Goal: Task Accomplishment & Management: Complete application form

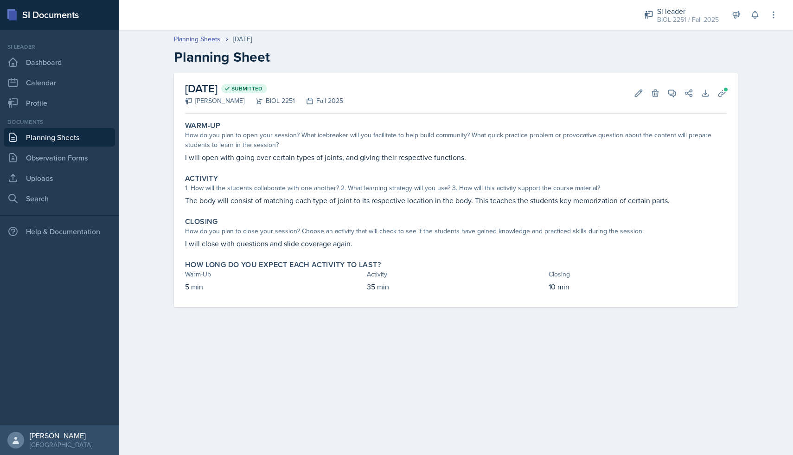
click at [47, 136] on link "Planning Sheets" at bounding box center [59, 137] width 111 height 19
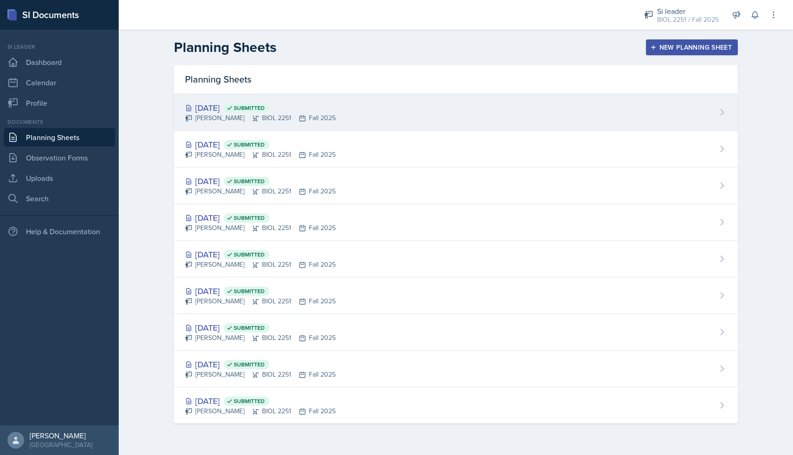
click at [356, 117] on div "[DATE] Submitted [PERSON_NAME] BIOL 2251 Fall 2025" at bounding box center [456, 112] width 564 height 37
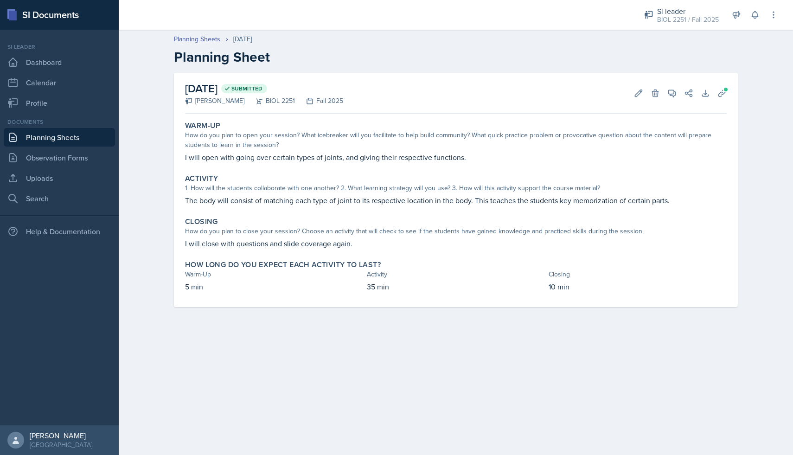
click at [68, 130] on link "Planning Sheets" at bounding box center [59, 137] width 111 height 19
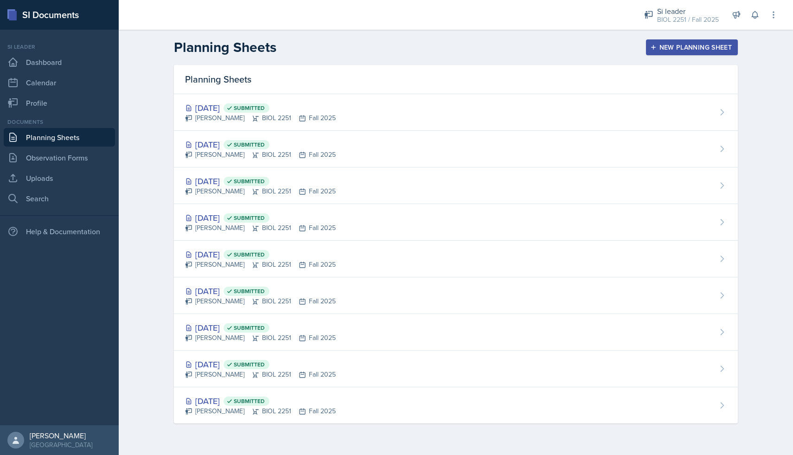
click at [647, 48] on button "New Planning Sheet" at bounding box center [692, 47] width 92 height 16
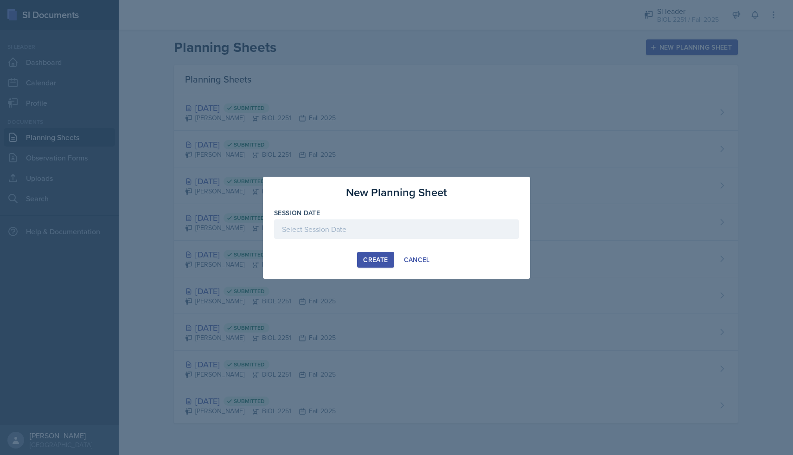
click at [349, 232] on div at bounding box center [396, 228] width 245 height 19
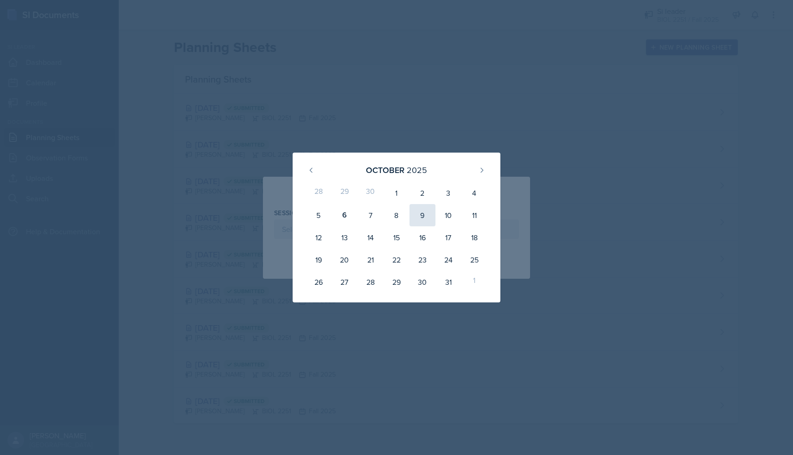
click at [420, 215] on div "9" at bounding box center [423, 215] width 26 height 22
type input "[DATE]"
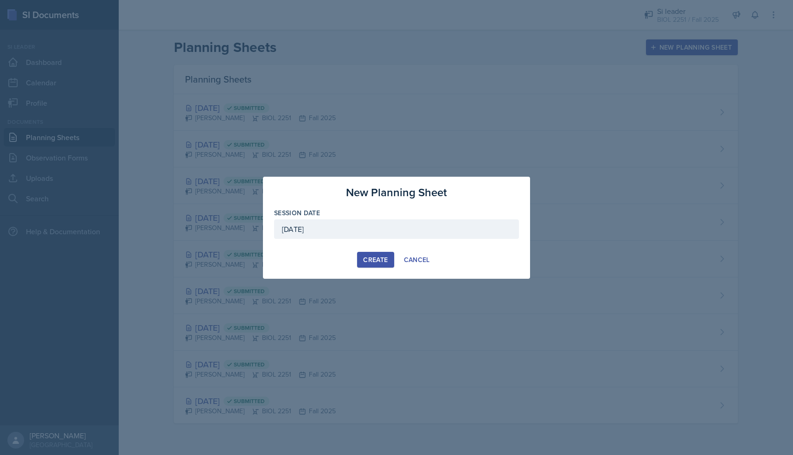
click at [373, 261] on div "Create" at bounding box center [375, 259] width 25 height 7
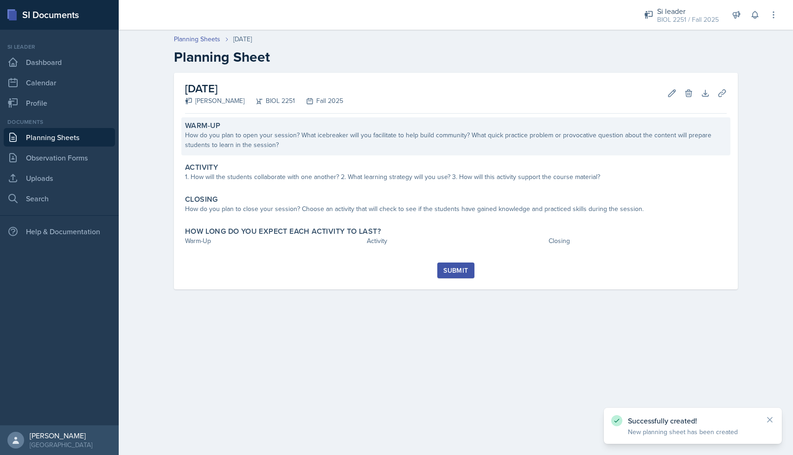
click at [260, 126] on div "Warm-Up" at bounding box center [456, 125] width 542 height 9
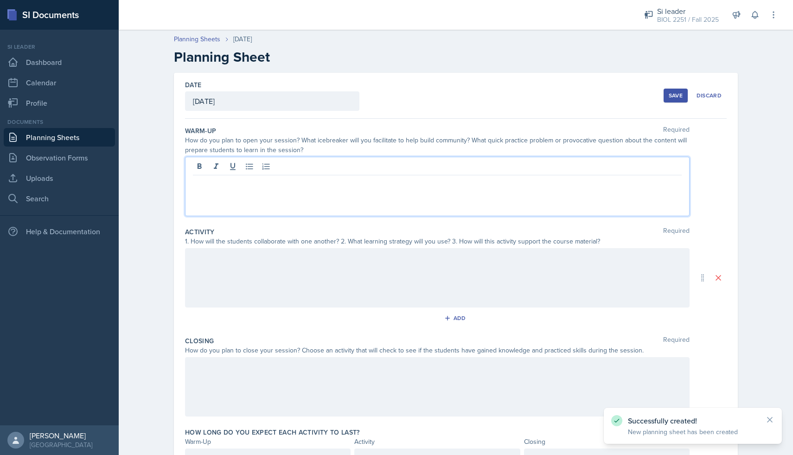
click at [253, 168] on div at bounding box center [437, 186] width 505 height 59
click at [234, 197] on div at bounding box center [437, 186] width 505 height 59
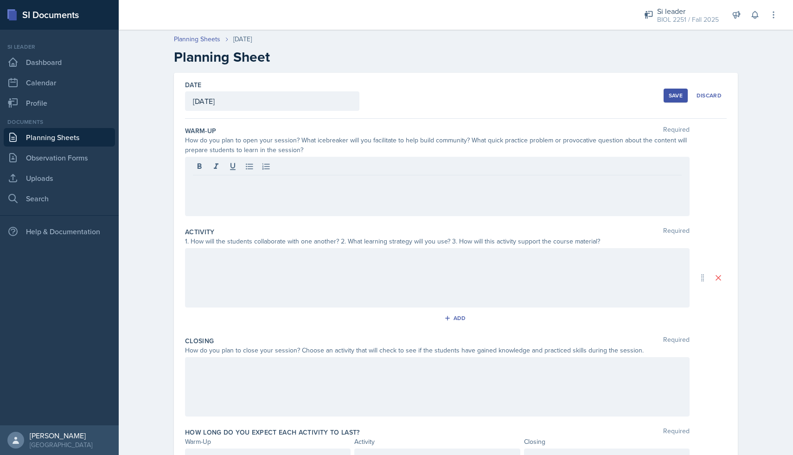
click at [232, 189] on div at bounding box center [437, 186] width 505 height 59
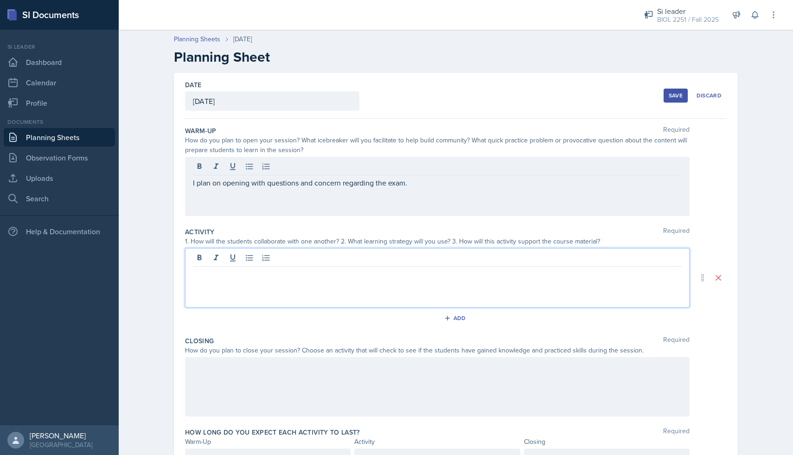
click at [224, 262] on div at bounding box center [437, 277] width 505 height 59
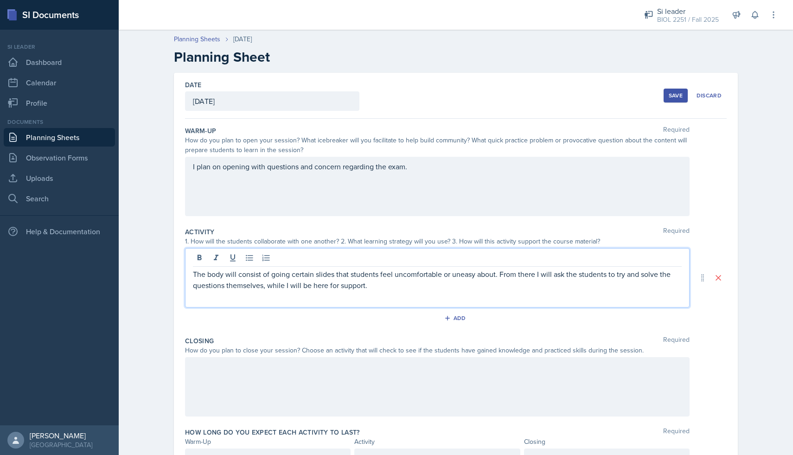
click at [282, 372] on div at bounding box center [437, 386] width 505 height 59
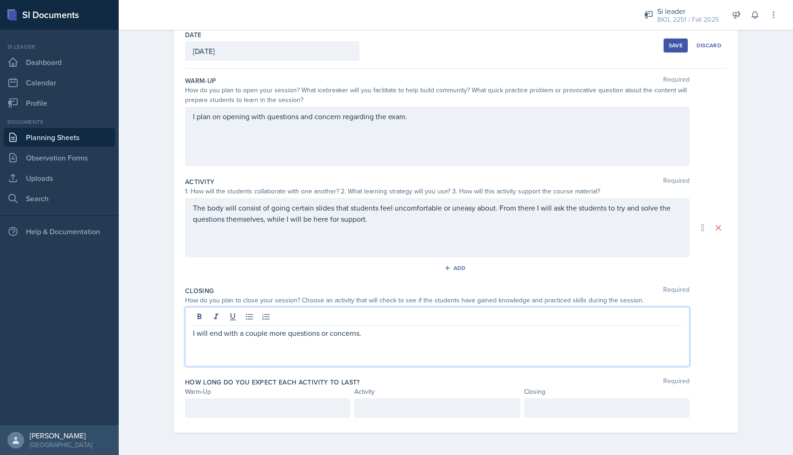
click at [257, 408] on p at bounding box center [268, 408] width 150 height 11
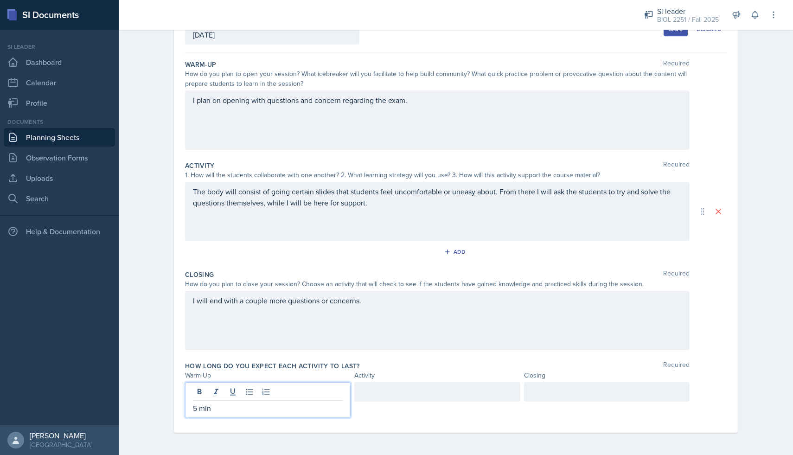
click at [416, 393] on div at bounding box center [437, 391] width 166 height 19
click at [386, 409] on p at bounding box center [437, 408] width 150 height 11
click at [564, 394] on div at bounding box center [607, 391] width 166 height 19
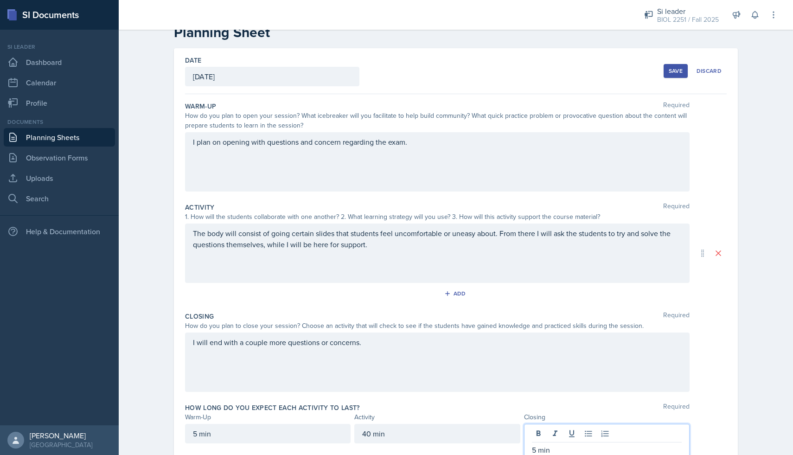
scroll to position [0, 0]
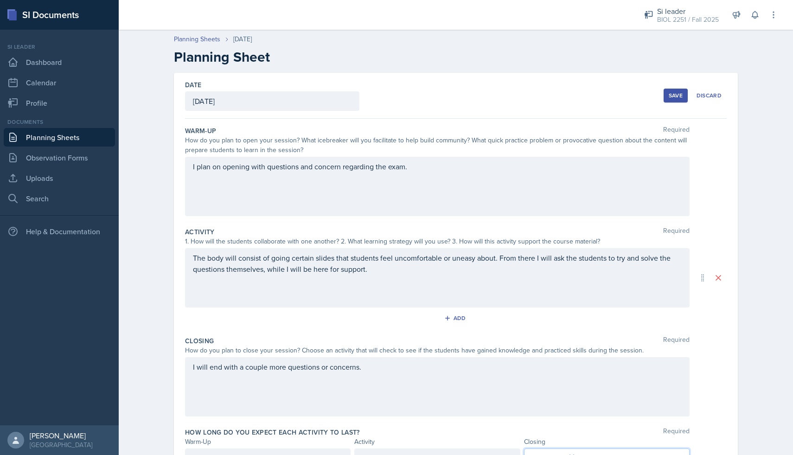
click at [671, 96] on div "Save" at bounding box center [676, 95] width 14 height 7
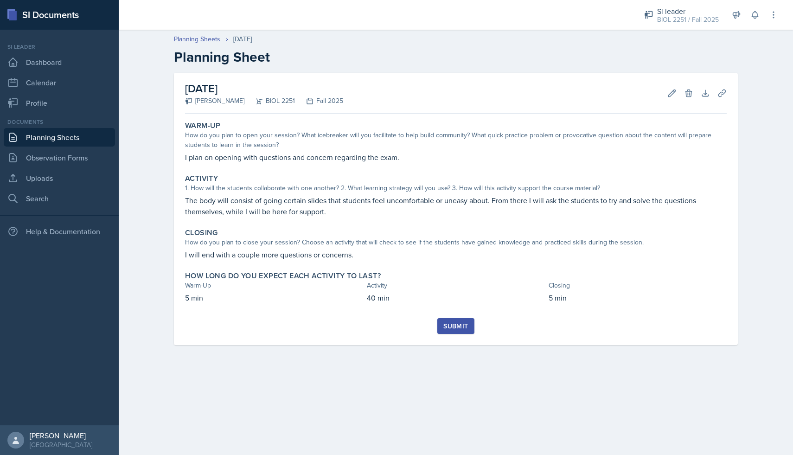
click at [447, 327] on div "Submit" at bounding box center [456, 325] width 25 height 7
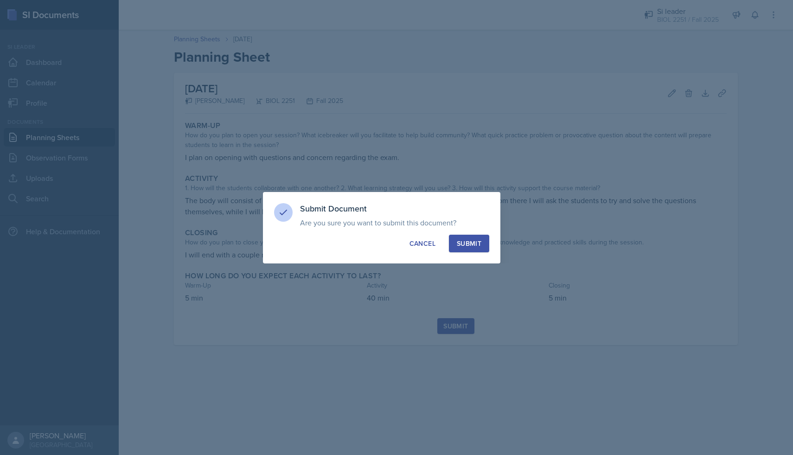
click at [482, 248] on button "Submit" at bounding box center [469, 244] width 40 height 18
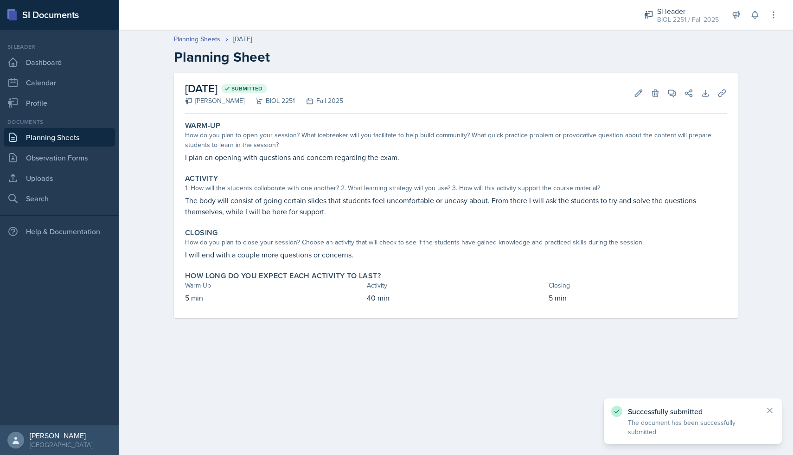
click at [62, 138] on link "Planning Sheets" at bounding box center [59, 137] width 111 height 19
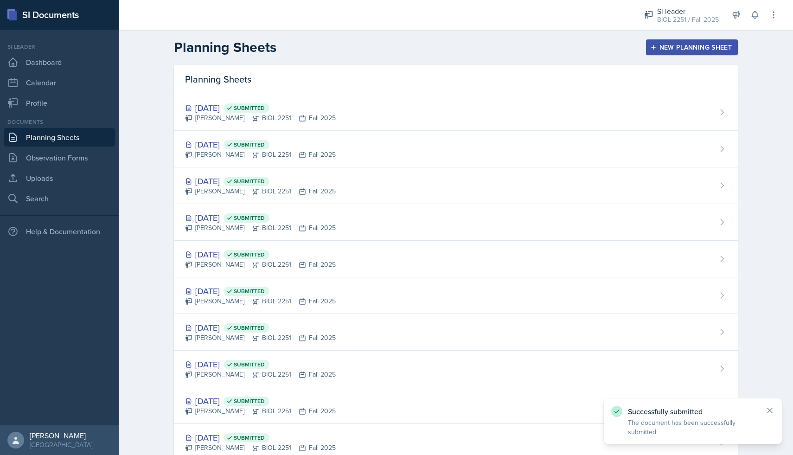
click at [688, 46] on div "New Planning Sheet" at bounding box center [692, 47] width 80 height 7
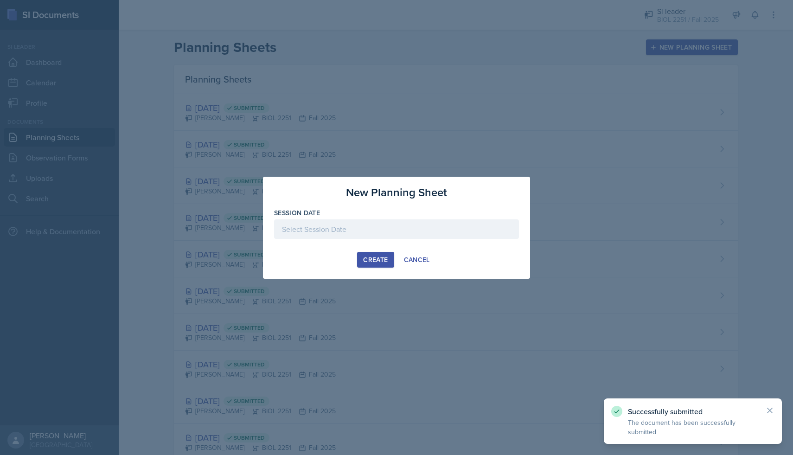
click at [387, 229] on div at bounding box center [396, 228] width 245 height 19
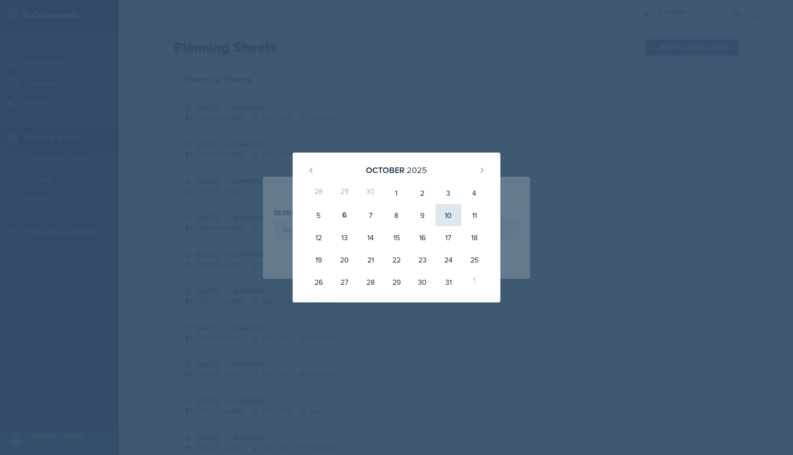
click at [446, 217] on div "10" at bounding box center [449, 215] width 26 height 22
type input "[DATE]"
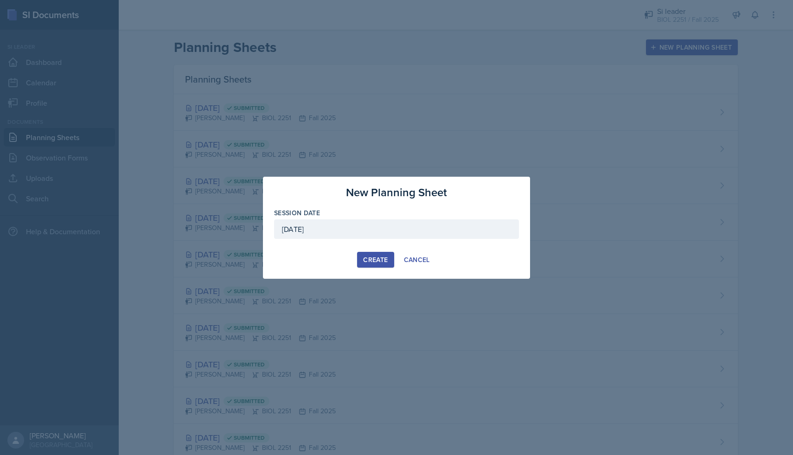
click at [379, 258] on div "Create" at bounding box center [375, 259] width 25 height 7
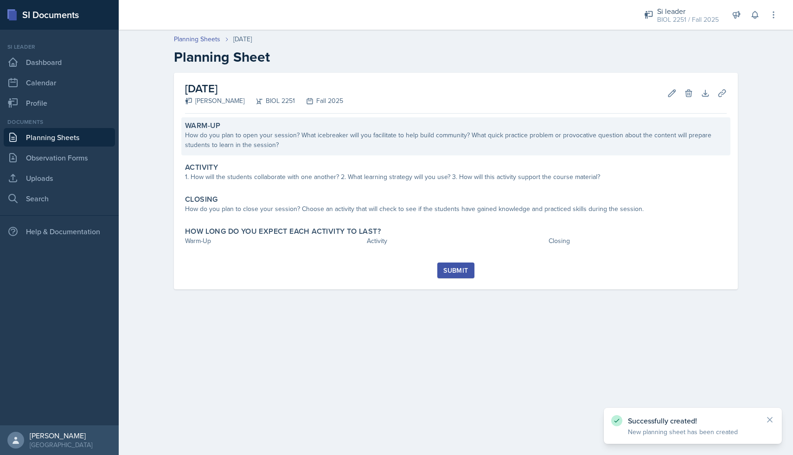
click at [305, 141] on div "How do you plan to open your session? What icebreaker will you facilitate to he…" at bounding box center [456, 139] width 542 height 19
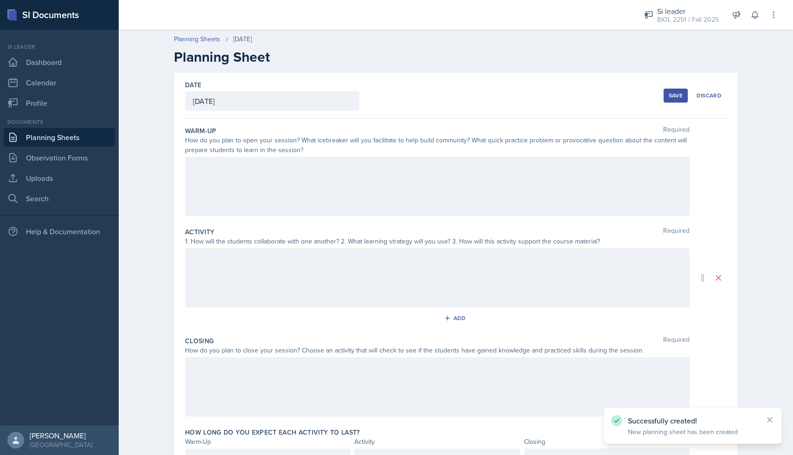
click at [292, 171] on div at bounding box center [437, 186] width 505 height 59
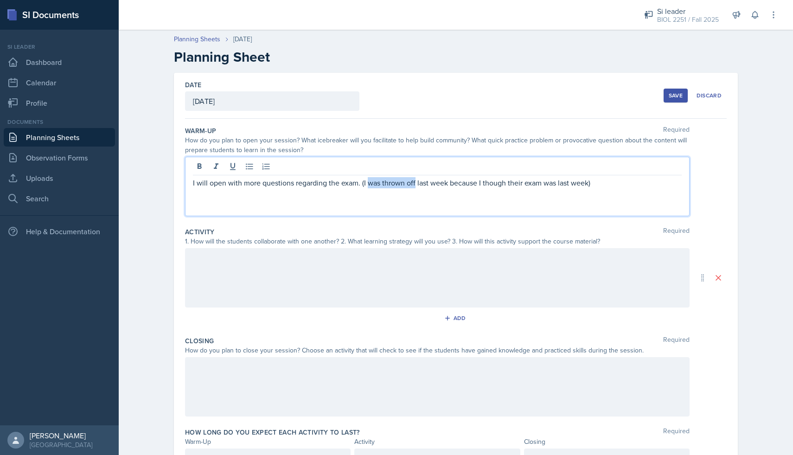
drag, startPoint x: 367, startPoint y: 184, endPoint x: 415, endPoint y: 185, distance: 48.3
click at [415, 185] on p "I will open with more questions regarding the exam. (I was thrown off last week…" at bounding box center [437, 182] width 489 height 11
drag, startPoint x: 477, startPoint y: 184, endPoint x: 537, endPoint y: 185, distance: 60.3
click at [537, 185] on p "I will open with more questions regarding the exam. (I am thrown off schedule b…" at bounding box center [437, 182] width 489 height 11
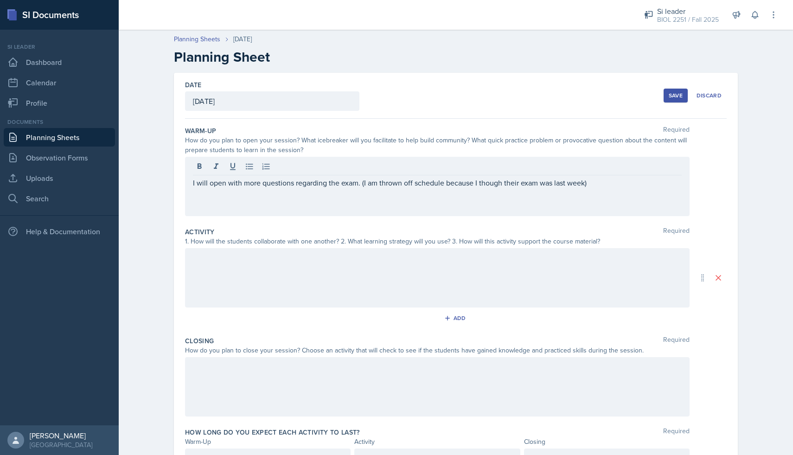
click at [197, 266] on div at bounding box center [437, 277] width 505 height 59
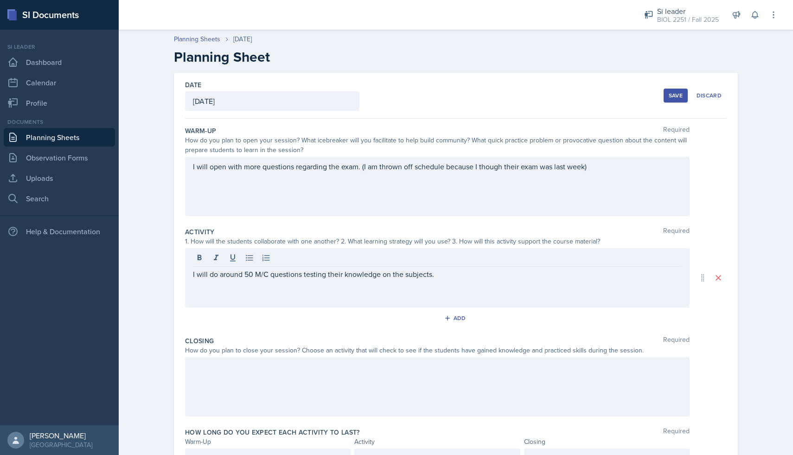
click at [210, 373] on div at bounding box center [437, 386] width 505 height 59
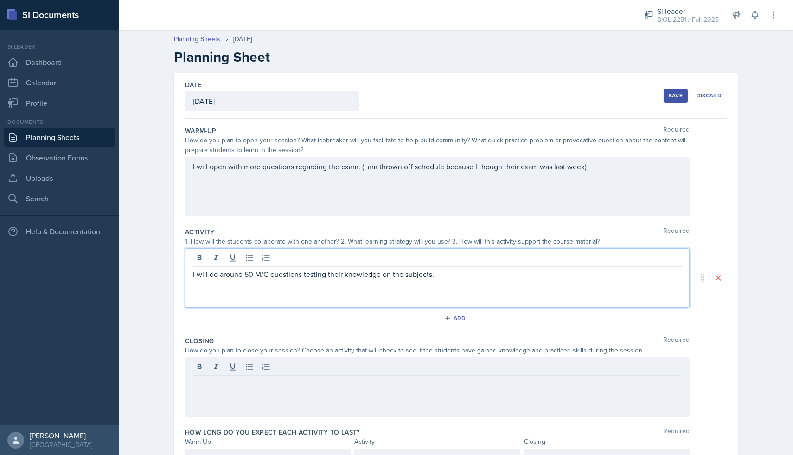
click at [465, 256] on div "I will do around 50 M/C questions testing their knowledge on the subjects." at bounding box center [437, 277] width 505 height 59
click at [451, 264] on div at bounding box center [437, 258] width 489 height 15
click at [450, 269] on p "I will do around 50 M/C questions testing their knowledge on the subjects." at bounding box center [437, 274] width 489 height 11
drag, startPoint x: 553, startPoint y: 275, endPoint x: 612, endPoint y: 278, distance: 59.9
click at [612, 278] on p "I will do around 50 M/C questions testing their knowledge on the subjects. I wi…" at bounding box center [437, 274] width 489 height 11
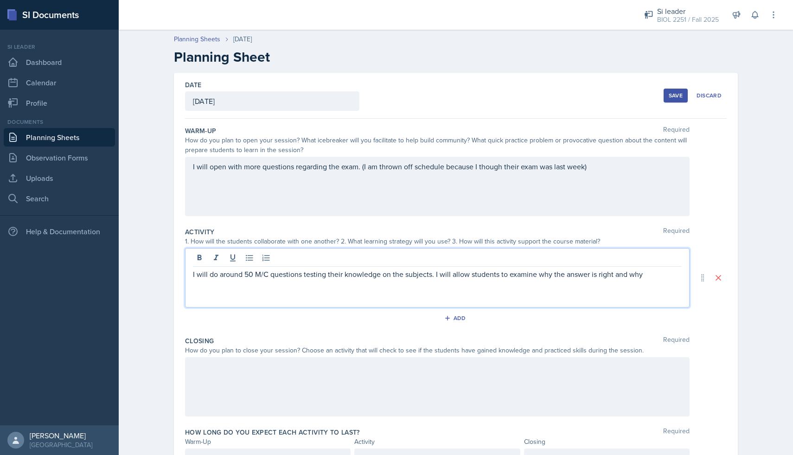
click at [668, 276] on p "I will do around 50 M/C questions testing their knowledge on the subjects. I wi…" at bounding box center [437, 274] width 489 height 11
click at [547, 377] on div at bounding box center [437, 386] width 505 height 59
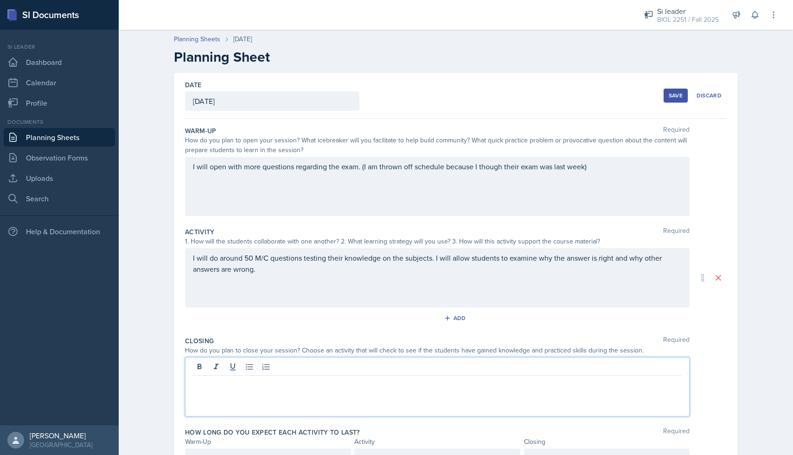
scroll to position [50, 0]
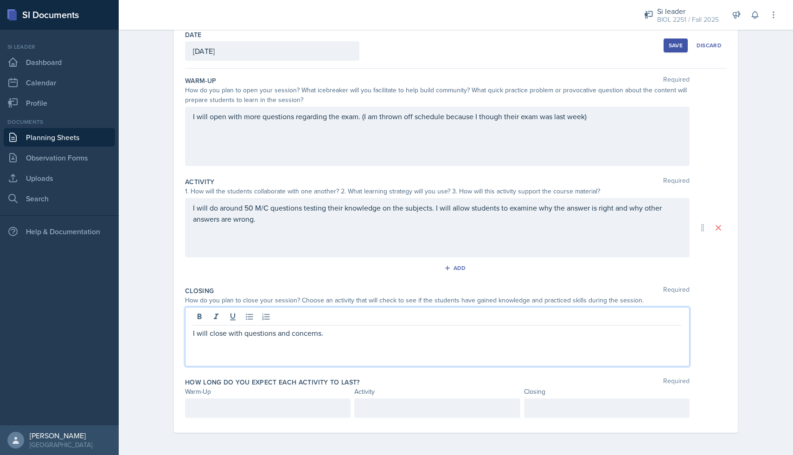
click at [308, 410] on div at bounding box center [268, 408] width 166 height 19
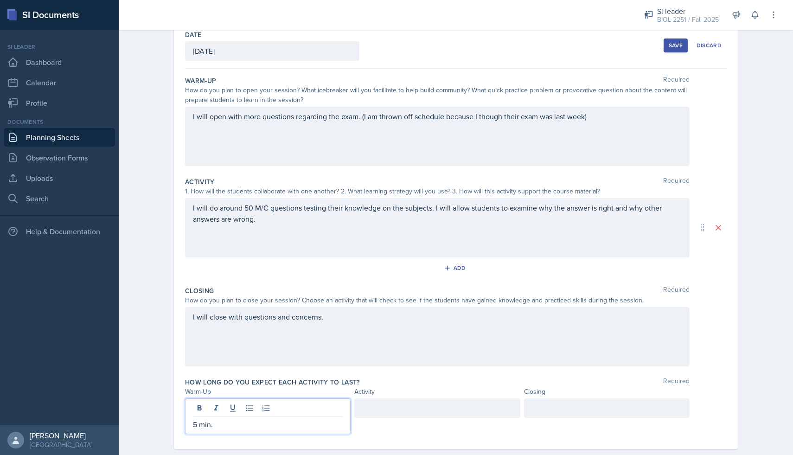
click at [406, 409] on div at bounding box center [437, 408] width 166 height 19
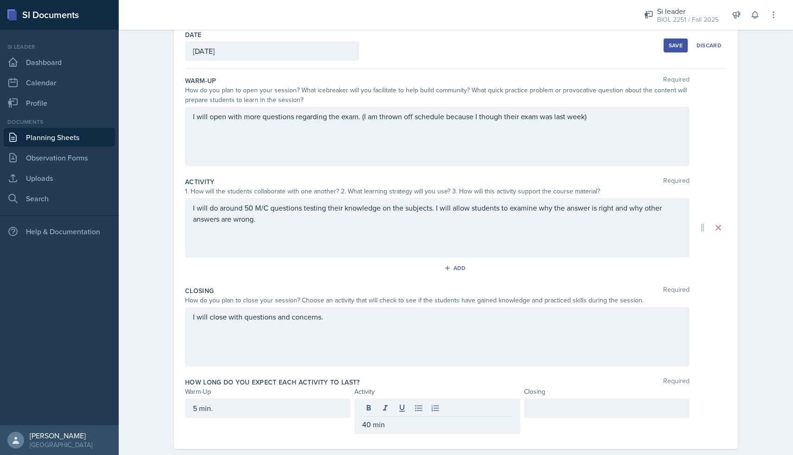
click at [264, 415] on div "5 min." at bounding box center [268, 408] width 166 height 19
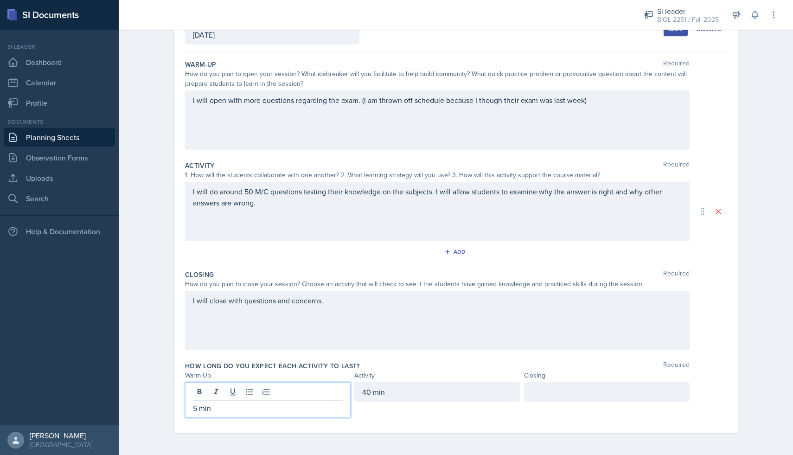
click at [549, 397] on div at bounding box center [607, 391] width 166 height 19
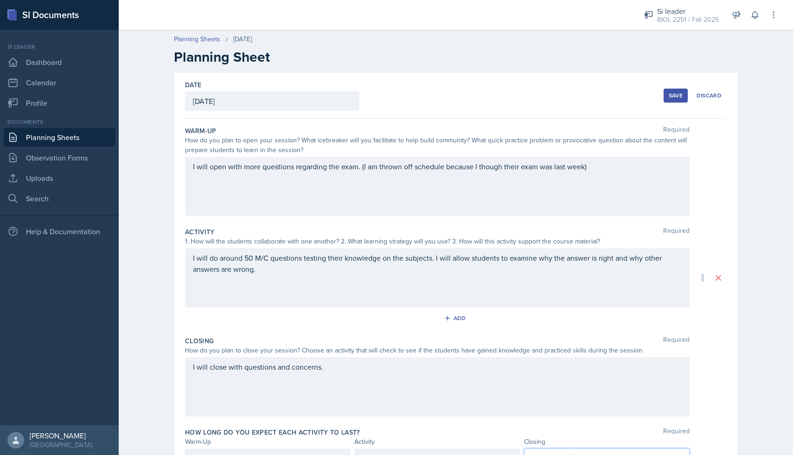
click at [664, 95] on button "Save" at bounding box center [676, 96] width 24 height 14
